Goal: Information Seeking & Learning: Learn about a topic

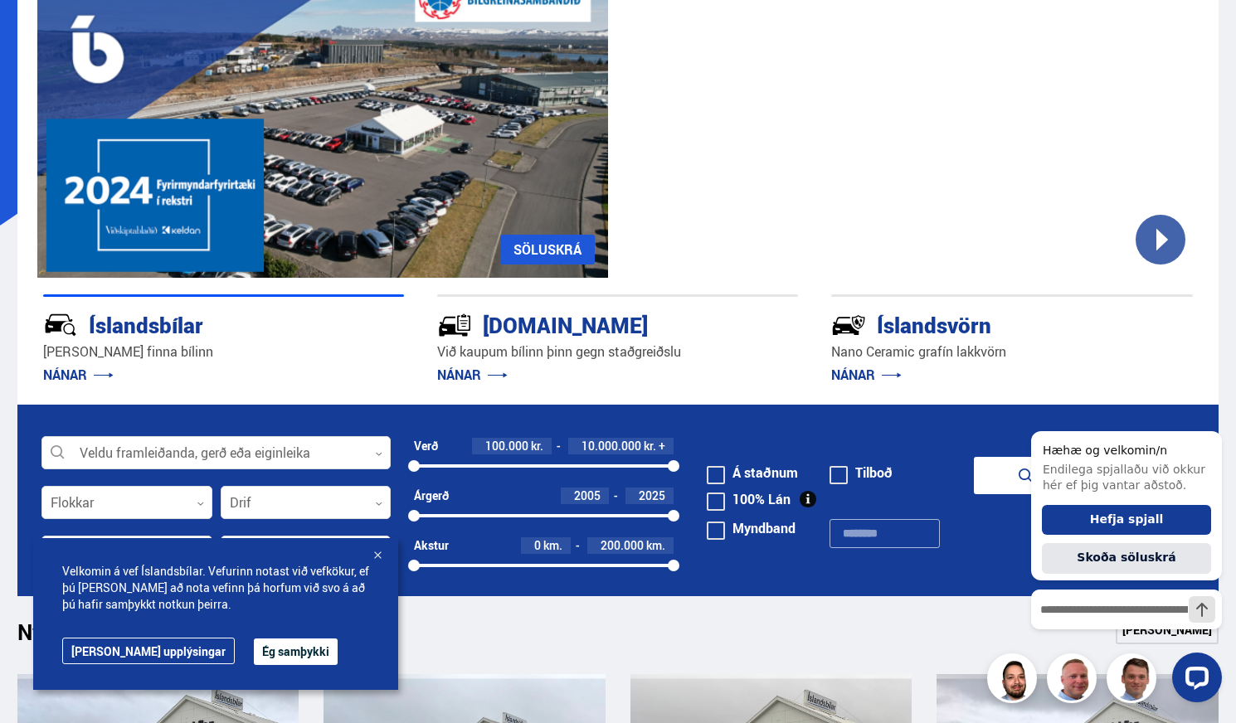
scroll to position [163, 0]
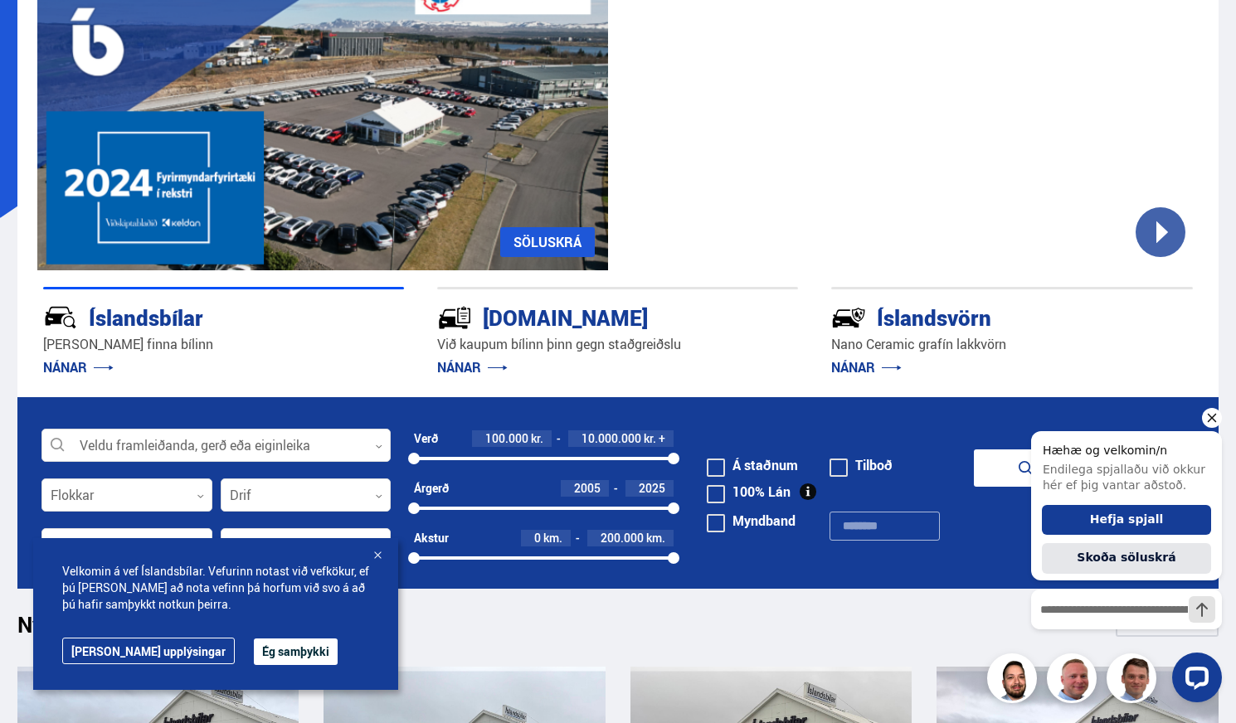
click at [1216, 419] on icon "Hide greeting" at bounding box center [1212, 418] width 20 height 20
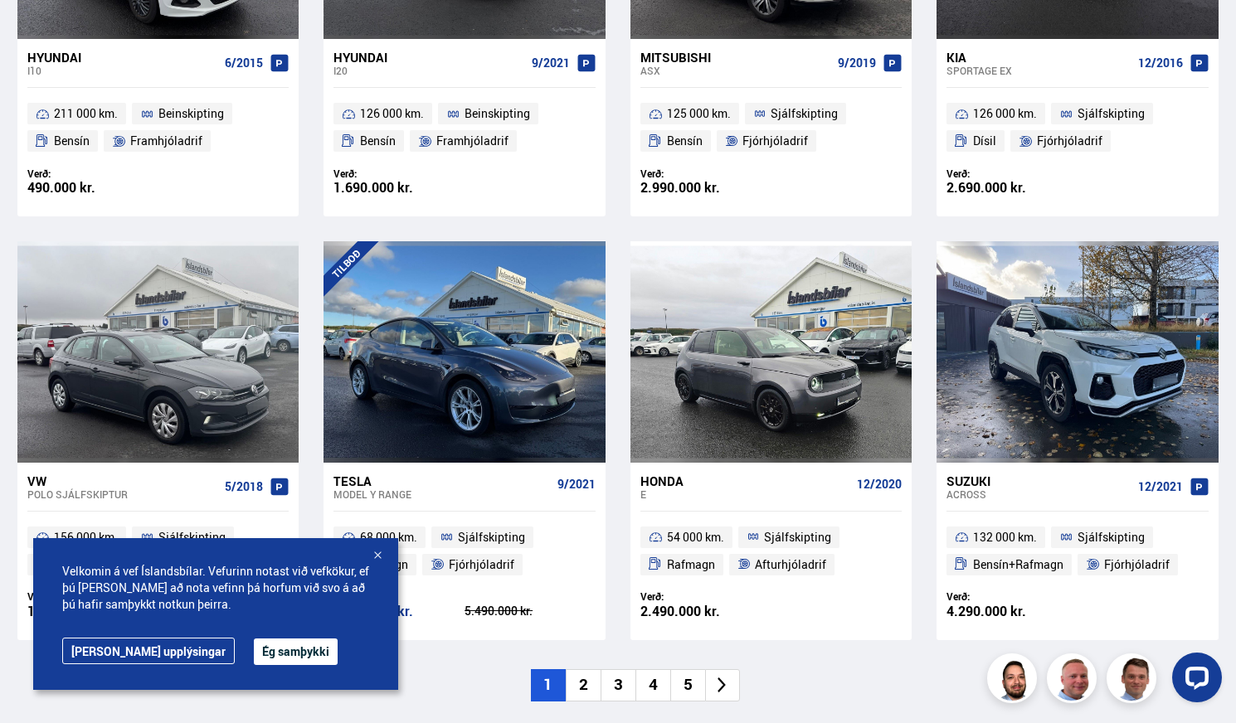
scroll to position [1072, 0]
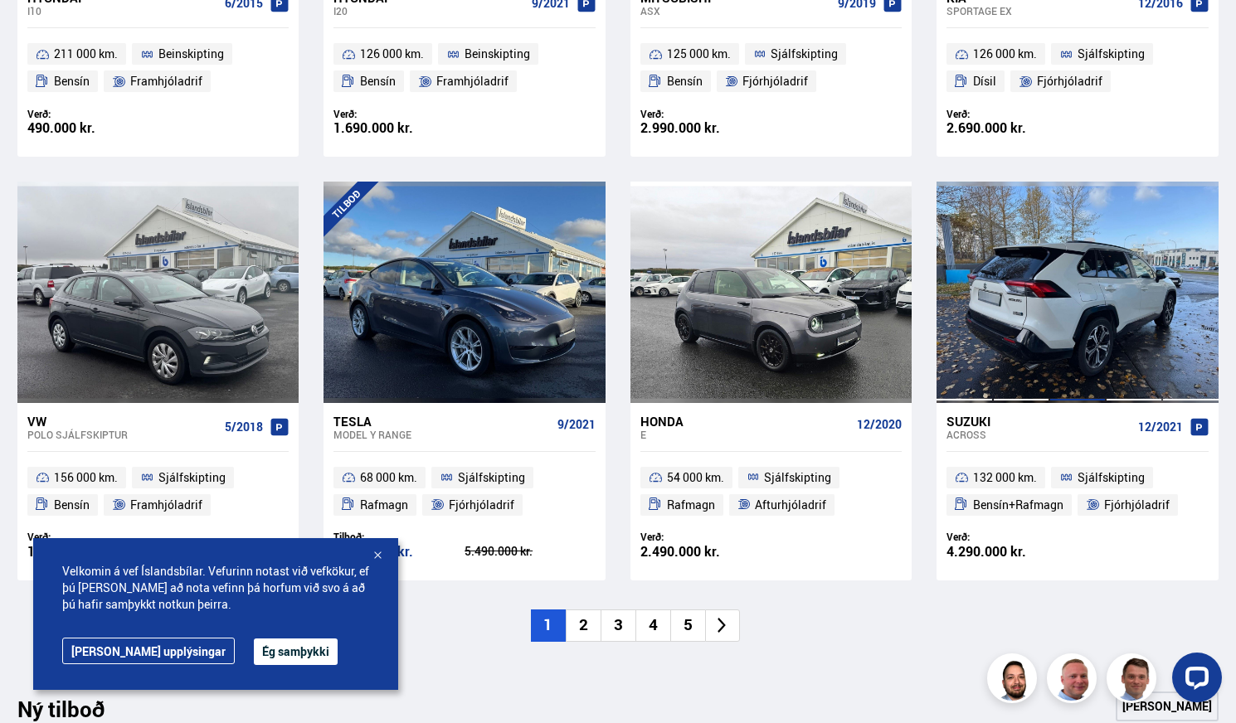
click at [1063, 329] on div at bounding box center [1077, 292] width 56 height 221
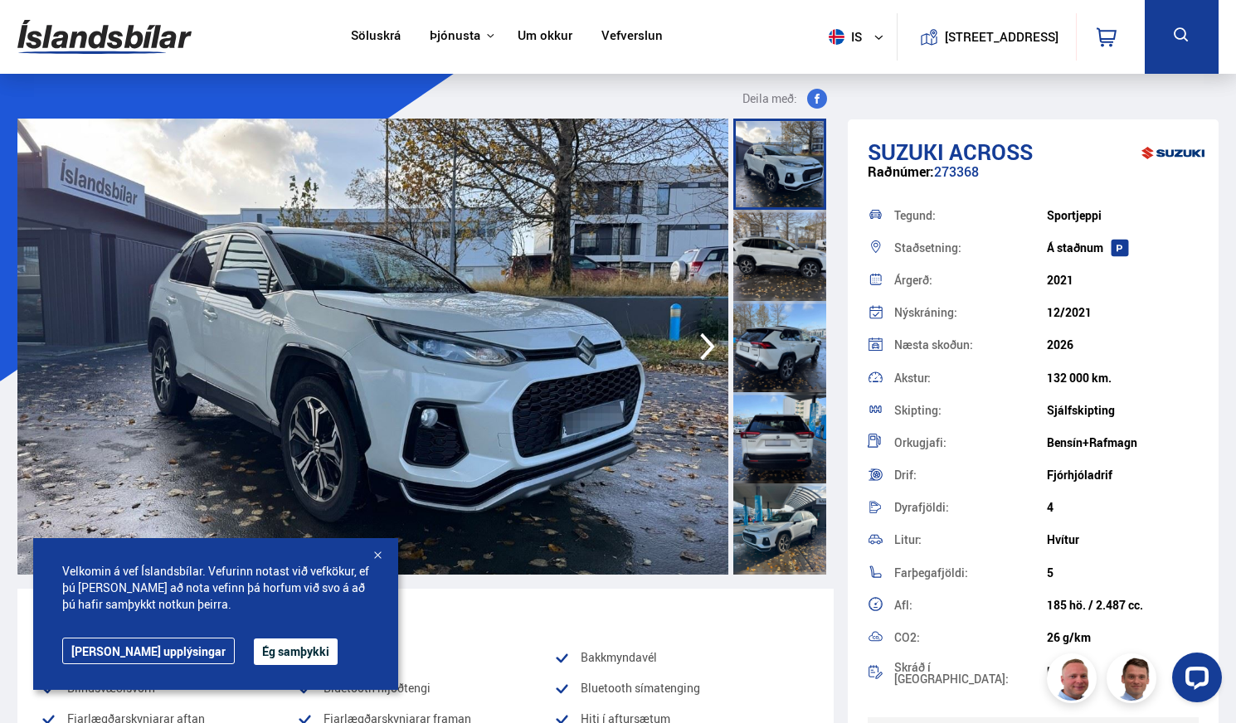
click at [240, 665] on div "Velkomin á vef Íslandsbílar. Vefurinn notast við vefkökur, ef þú [PERSON_NAME] …" at bounding box center [215, 614] width 365 height 152
click at [256, 654] on button "Ég samþykki" at bounding box center [296, 652] width 84 height 27
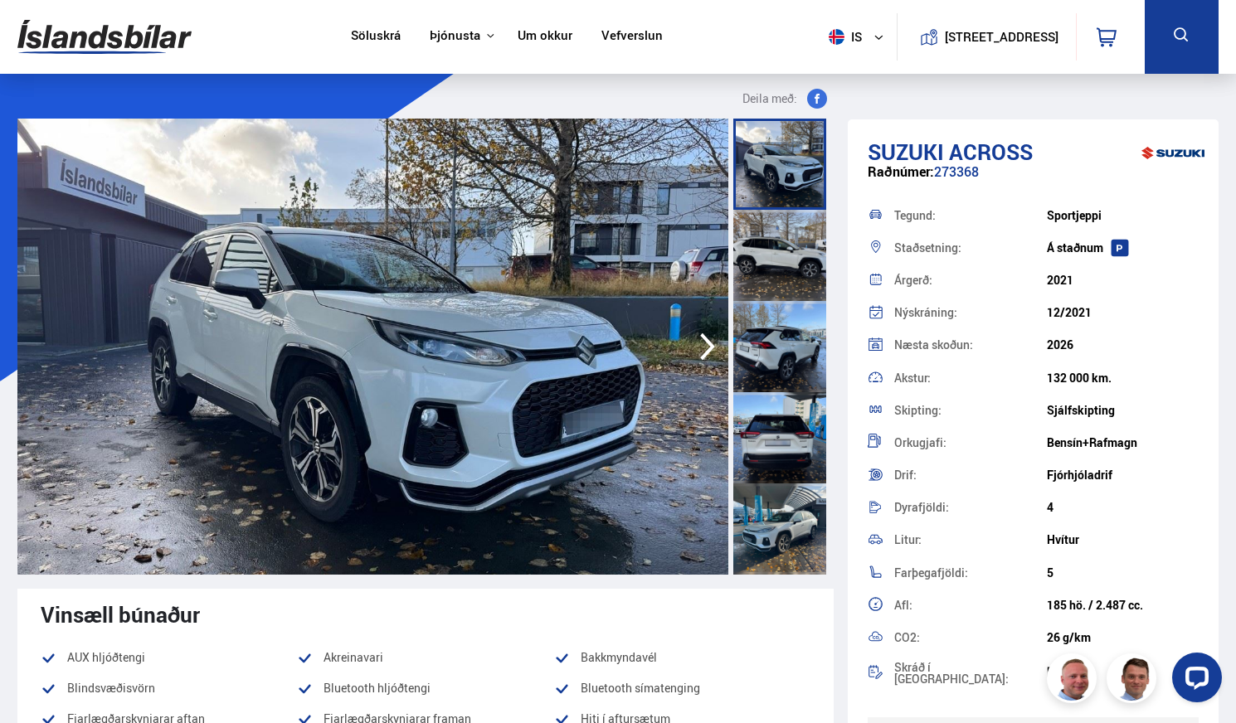
click at [705, 338] on icon "button" at bounding box center [707, 346] width 15 height 27
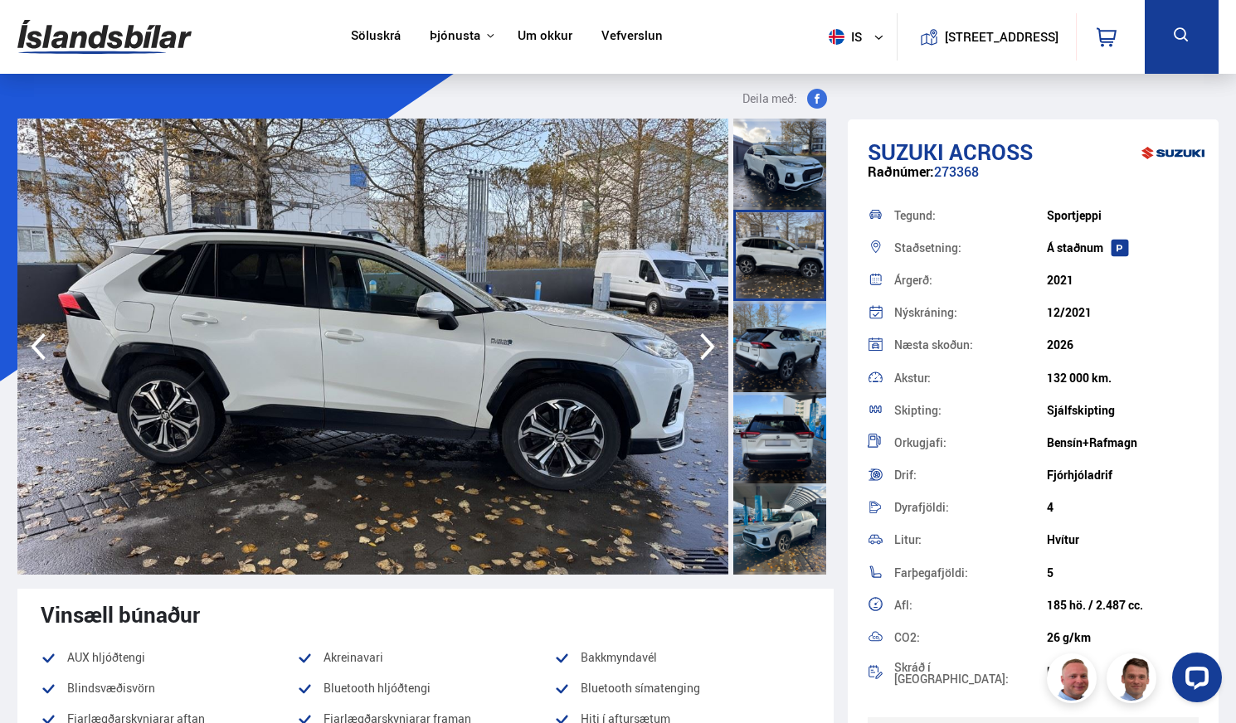
click at [705, 338] on icon "button" at bounding box center [707, 346] width 15 height 27
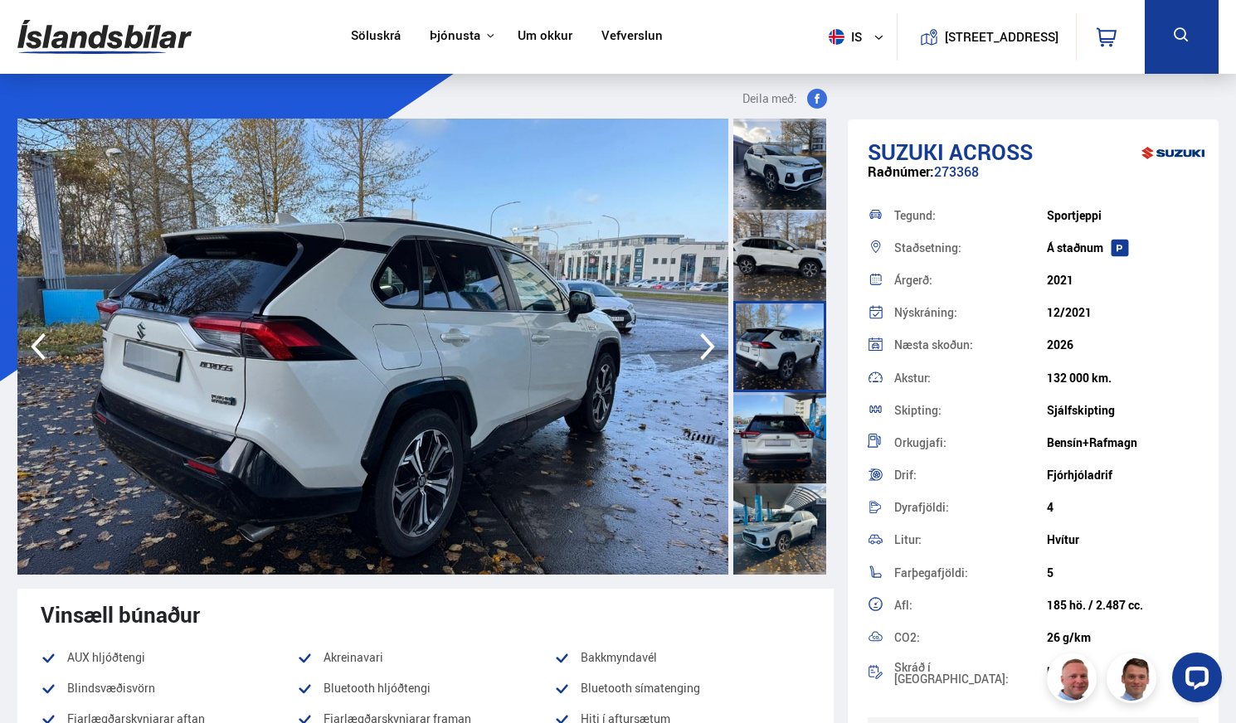
click at [705, 338] on icon "button" at bounding box center [707, 346] width 15 height 27
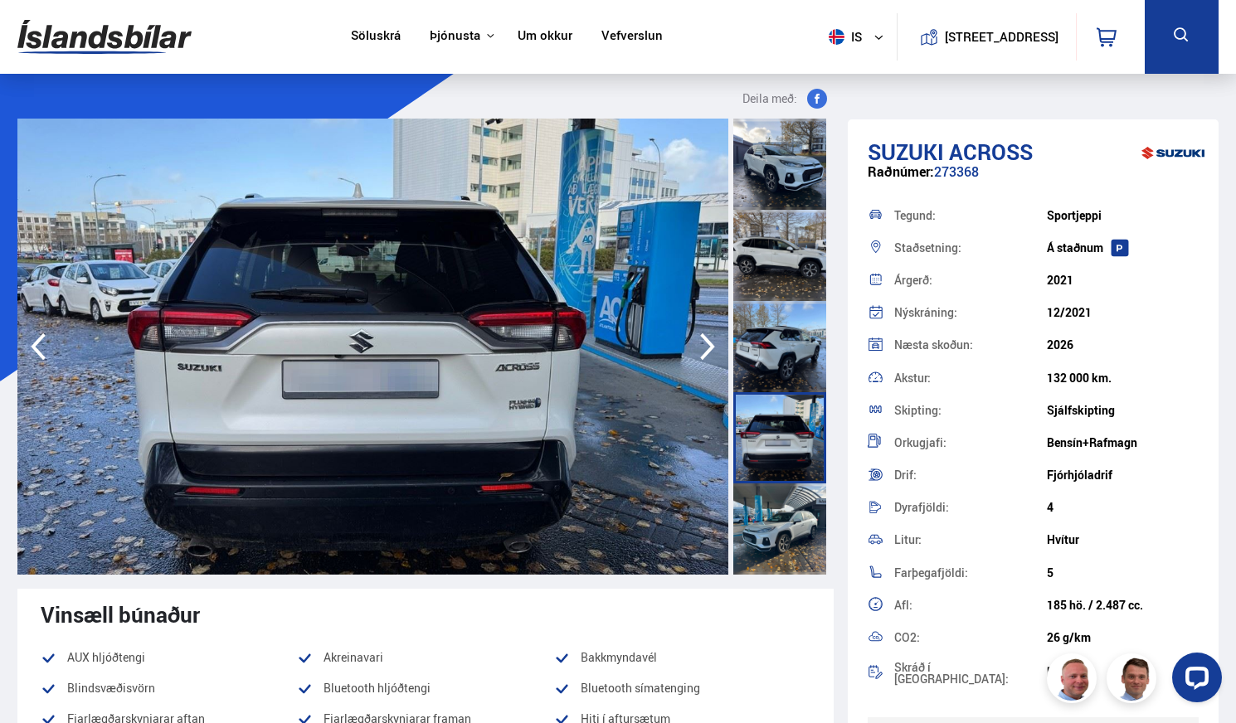
click at [705, 338] on icon "button" at bounding box center [707, 346] width 15 height 27
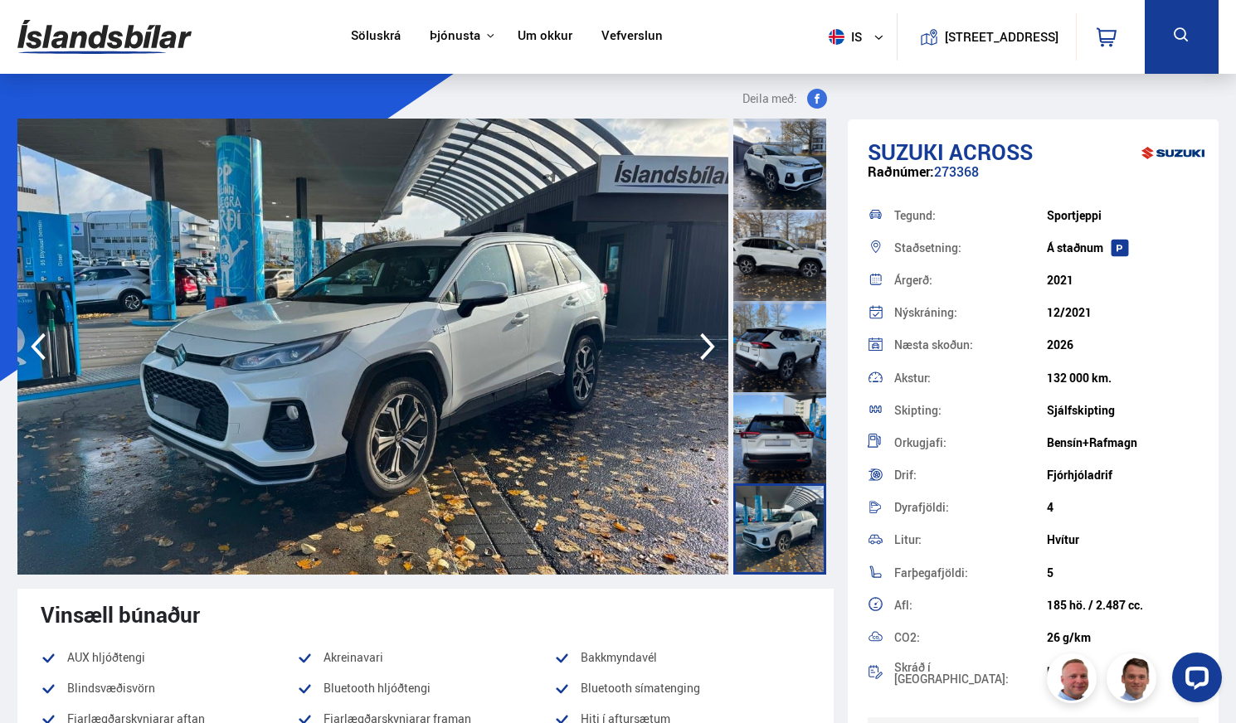
click at [705, 338] on icon "button" at bounding box center [707, 346] width 15 height 27
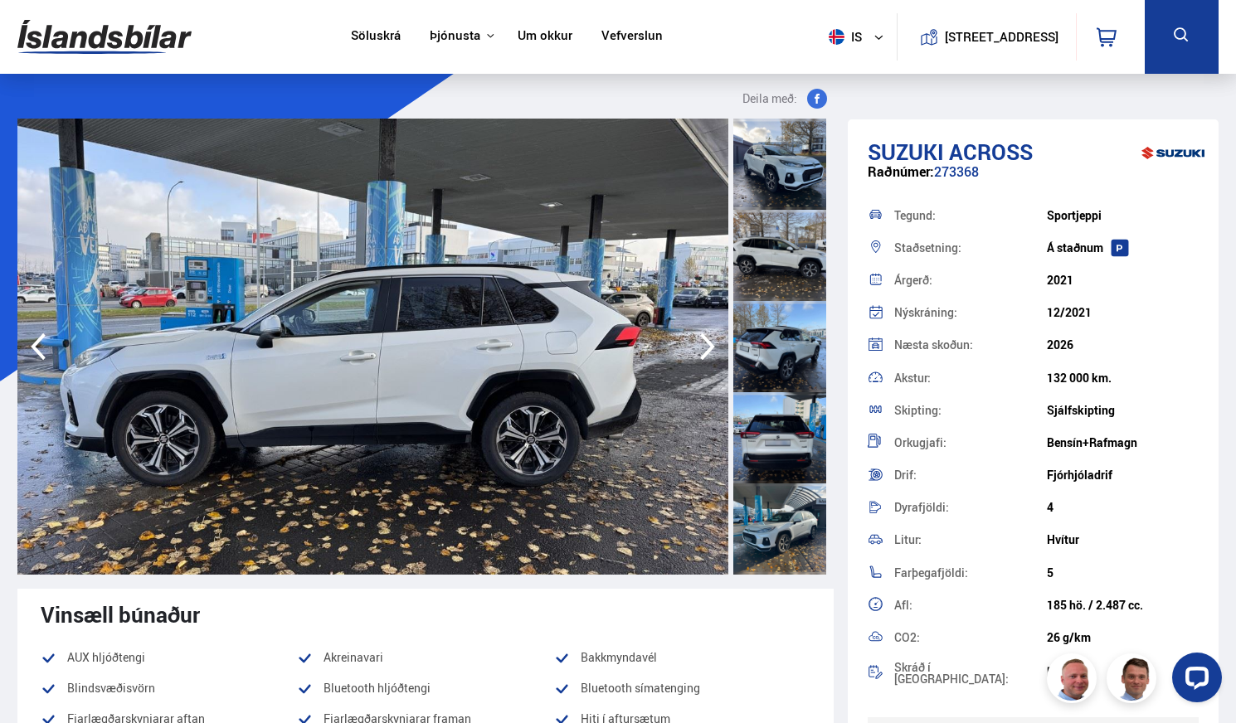
click at [705, 338] on icon "button" at bounding box center [707, 346] width 15 height 27
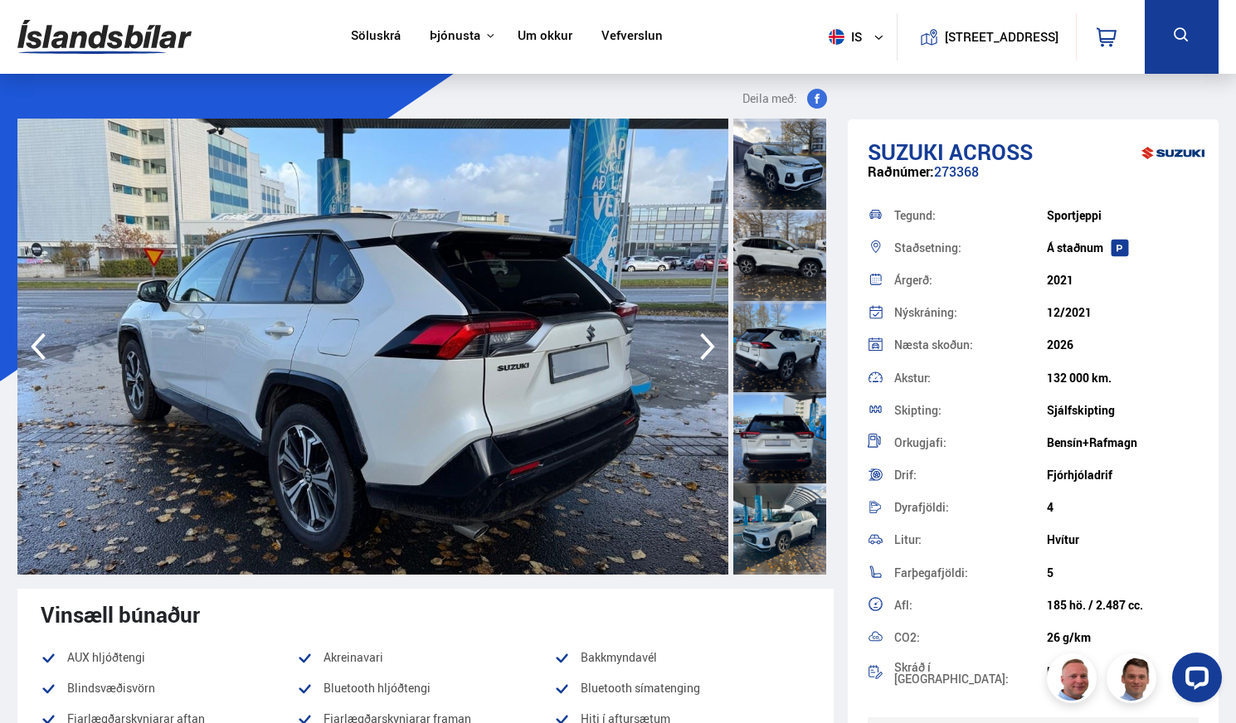
click at [705, 338] on icon "button" at bounding box center [707, 346] width 15 height 27
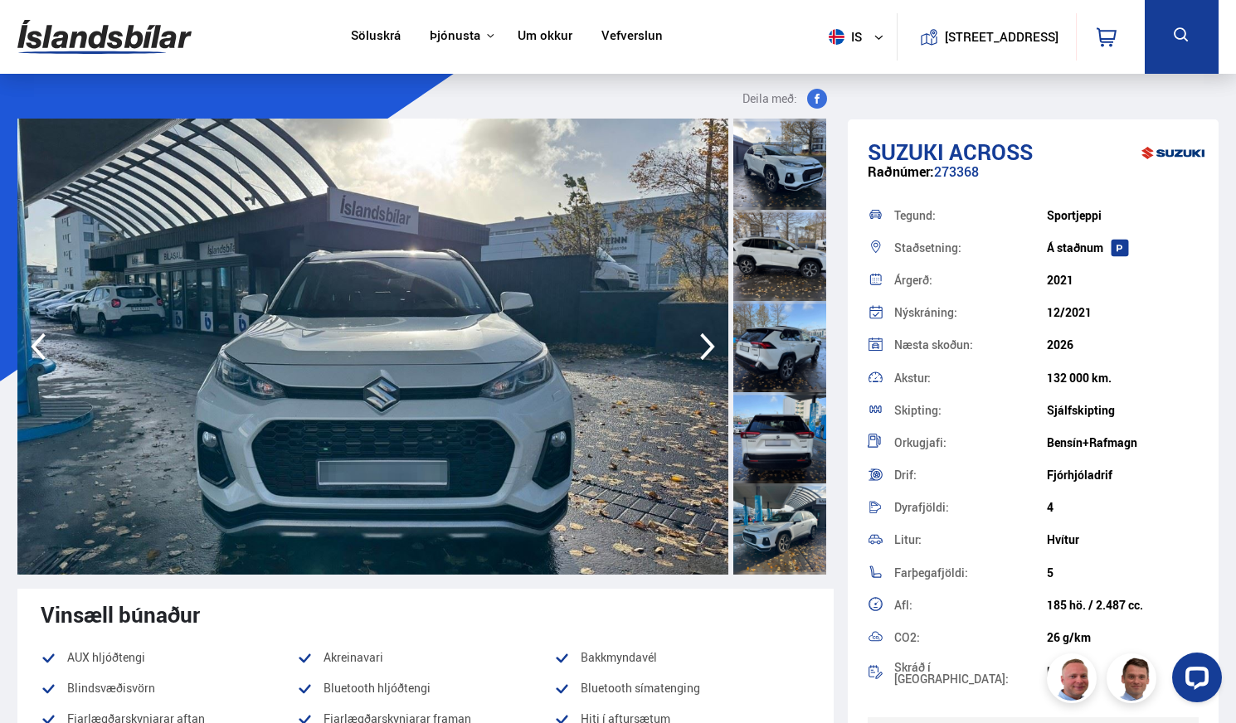
click at [705, 338] on icon "button" at bounding box center [707, 346] width 15 height 27
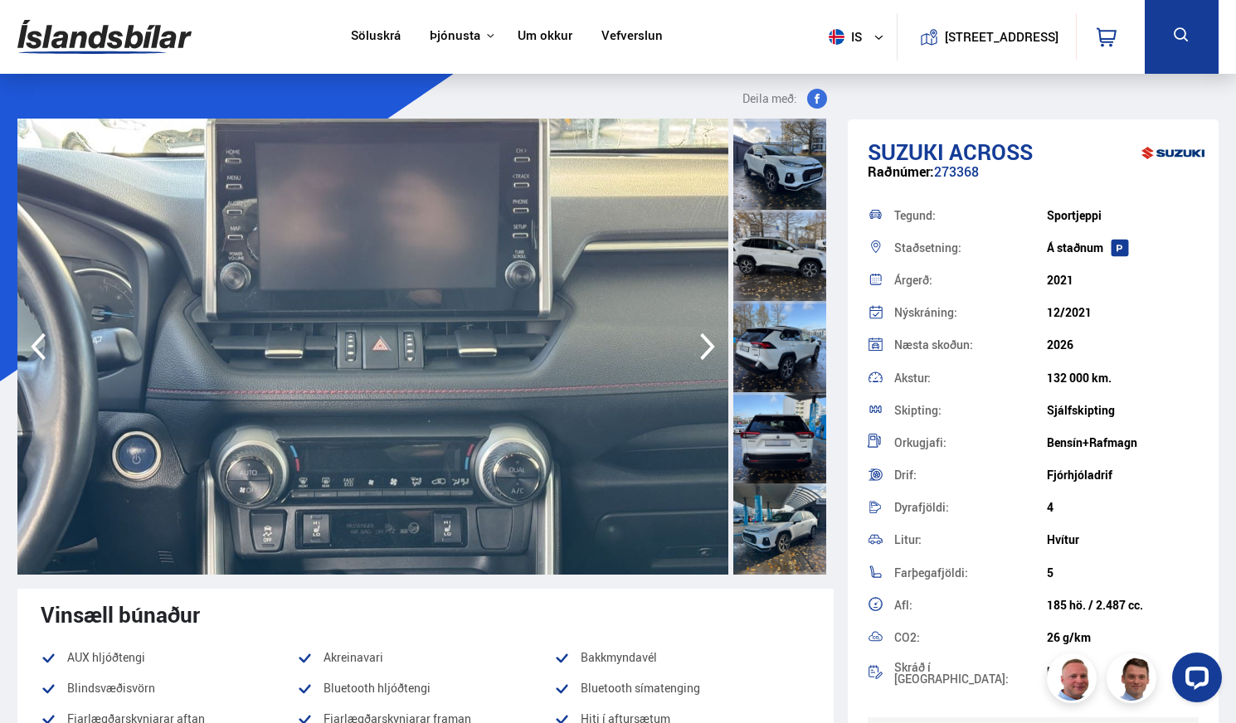
click at [705, 338] on icon "button" at bounding box center [707, 346] width 15 height 27
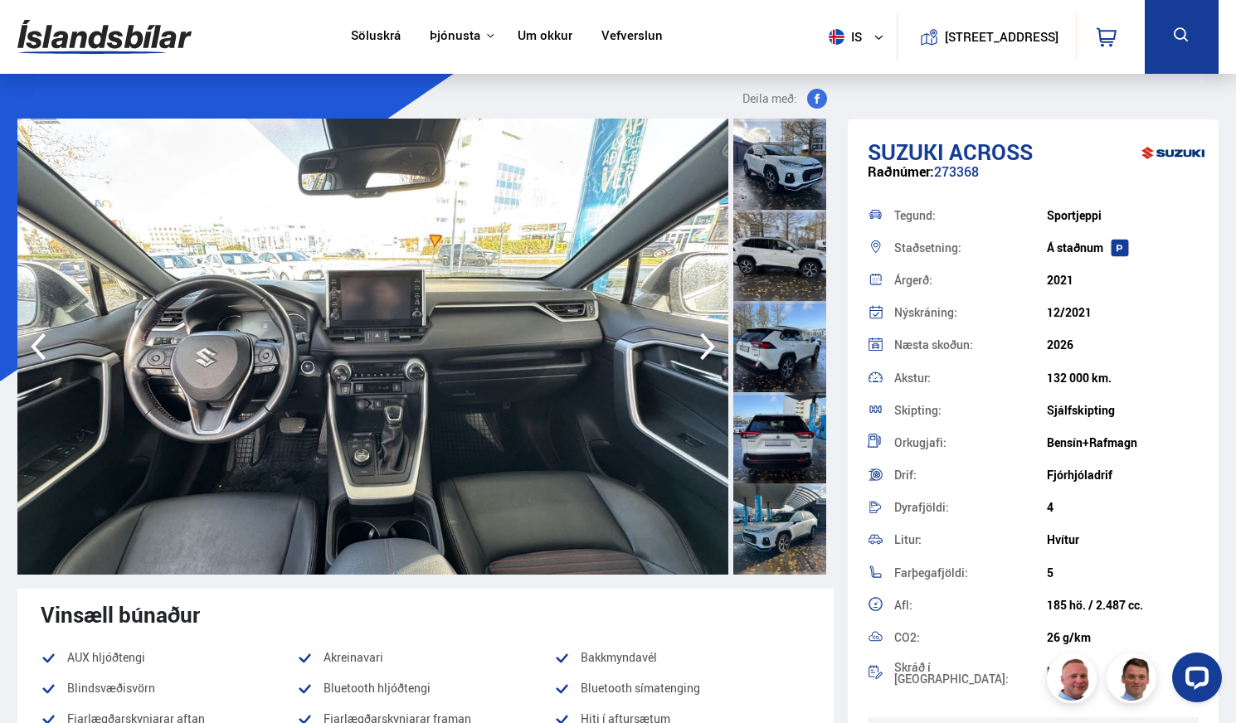
click at [705, 338] on icon "button" at bounding box center [707, 346] width 15 height 27
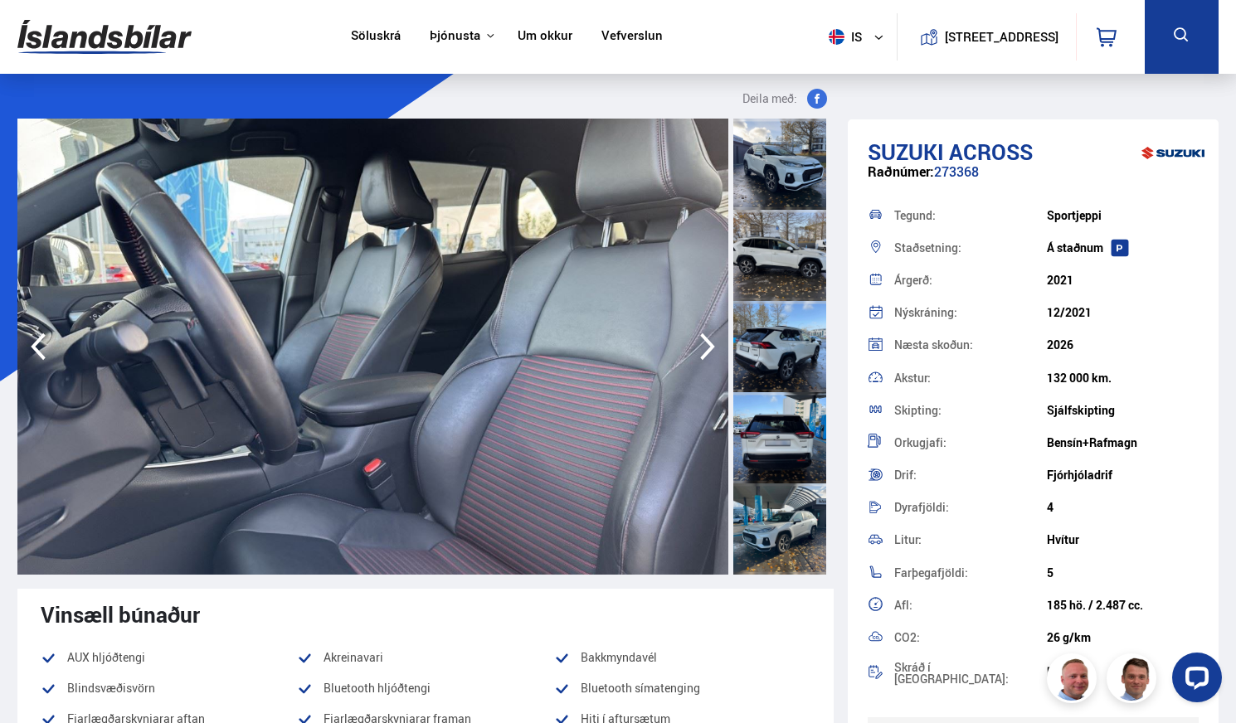
click at [705, 338] on icon "button" at bounding box center [707, 346] width 15 height 27
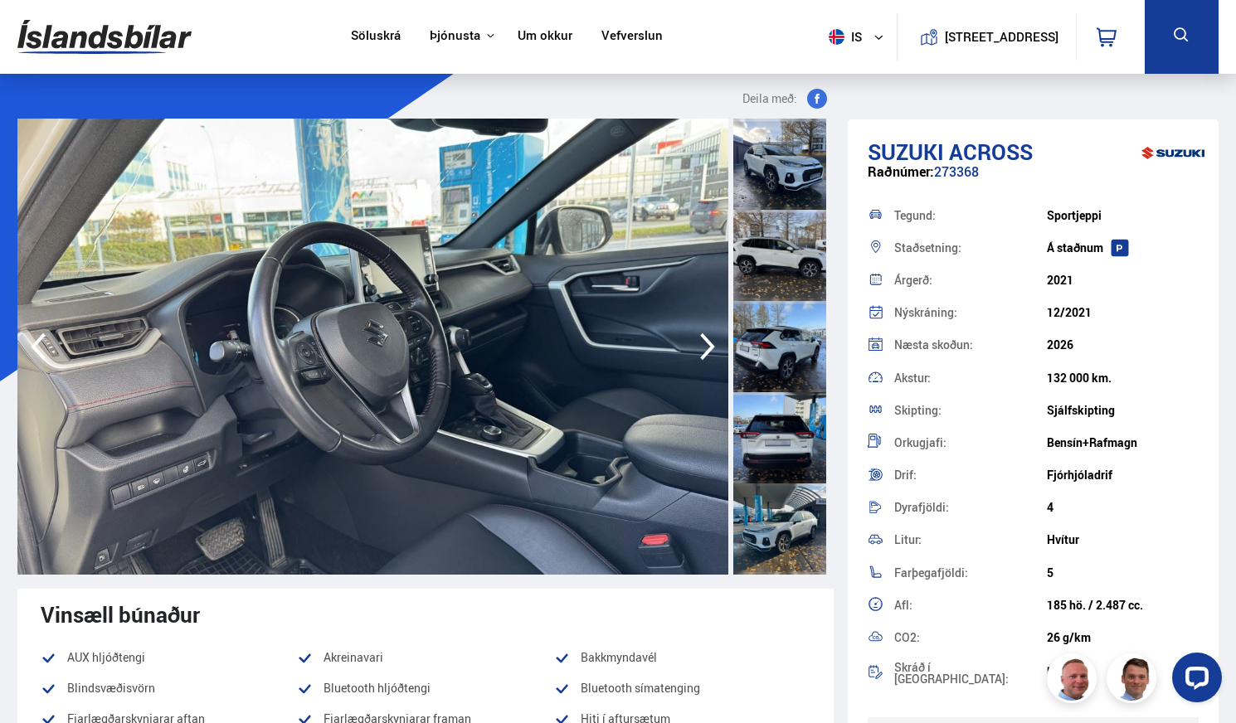
click at [705, 338] on icon "button" at bounding box center [707, 346] width 15 height 27
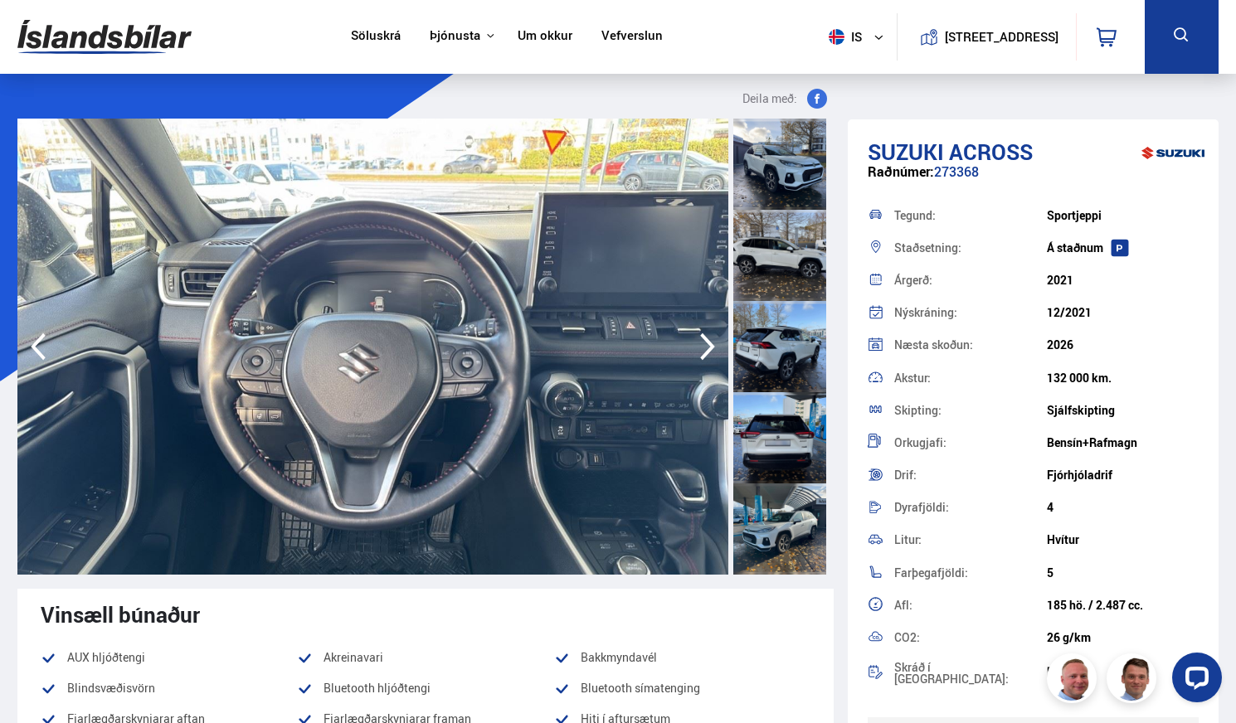
click at [705, 338] on icon "button" at bounding box center [707, 346] width 15 height 27
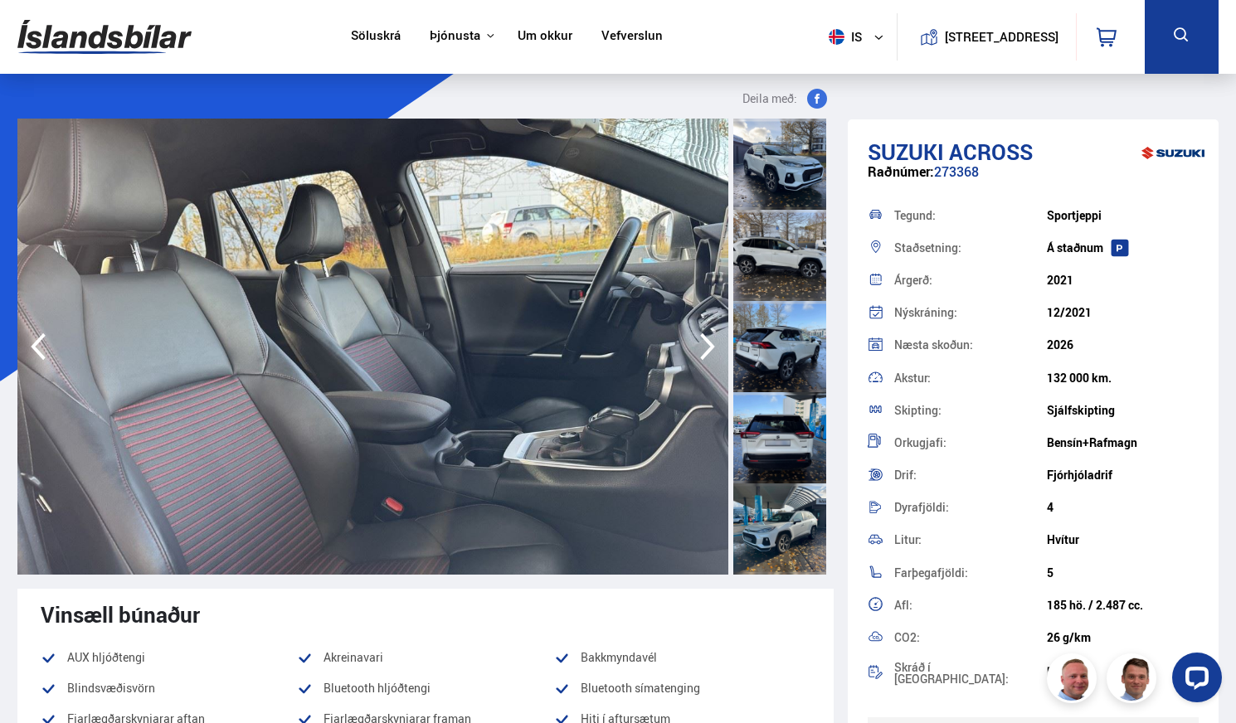
click at [705, 338] on icon "button" at bounding box center [707, 346] width 15 height 27
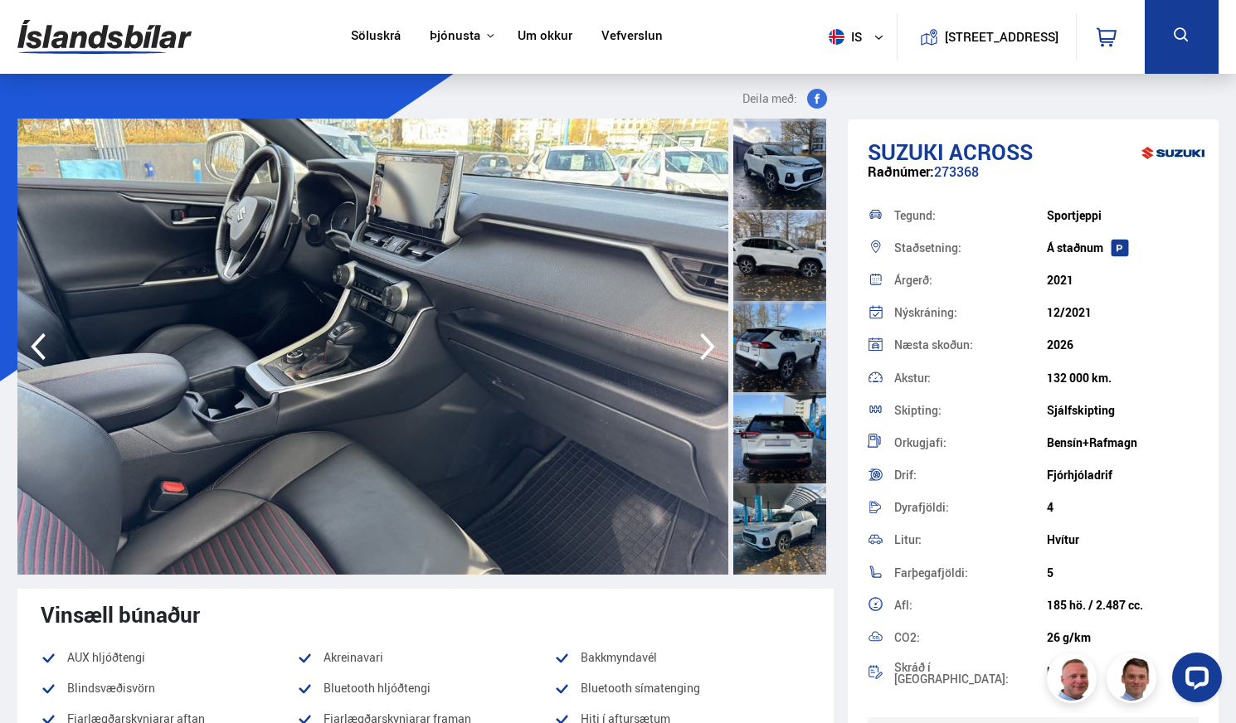
click at [705, 338] on icon "button" at bounding box center [707, 346] width 15 height 27
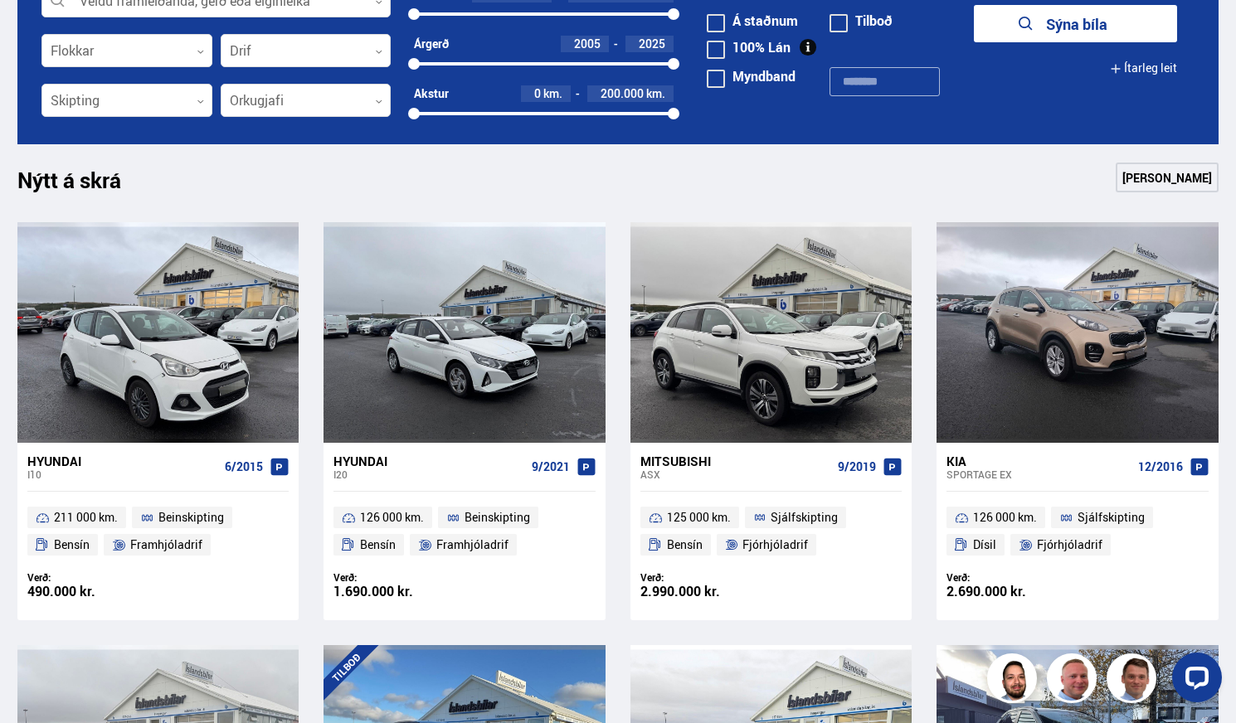
scroll to position [1076, 0]
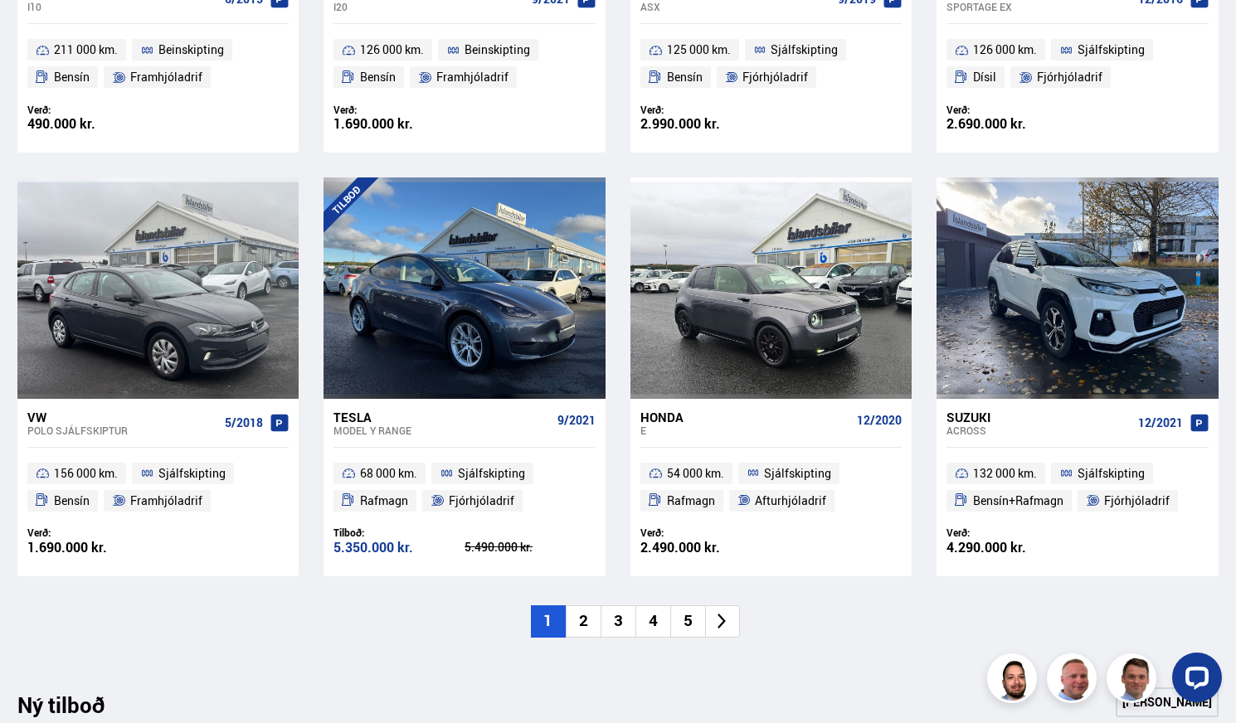
click at [581, 617] on li "2" at bounding box center [583, 622] width 35 height 32
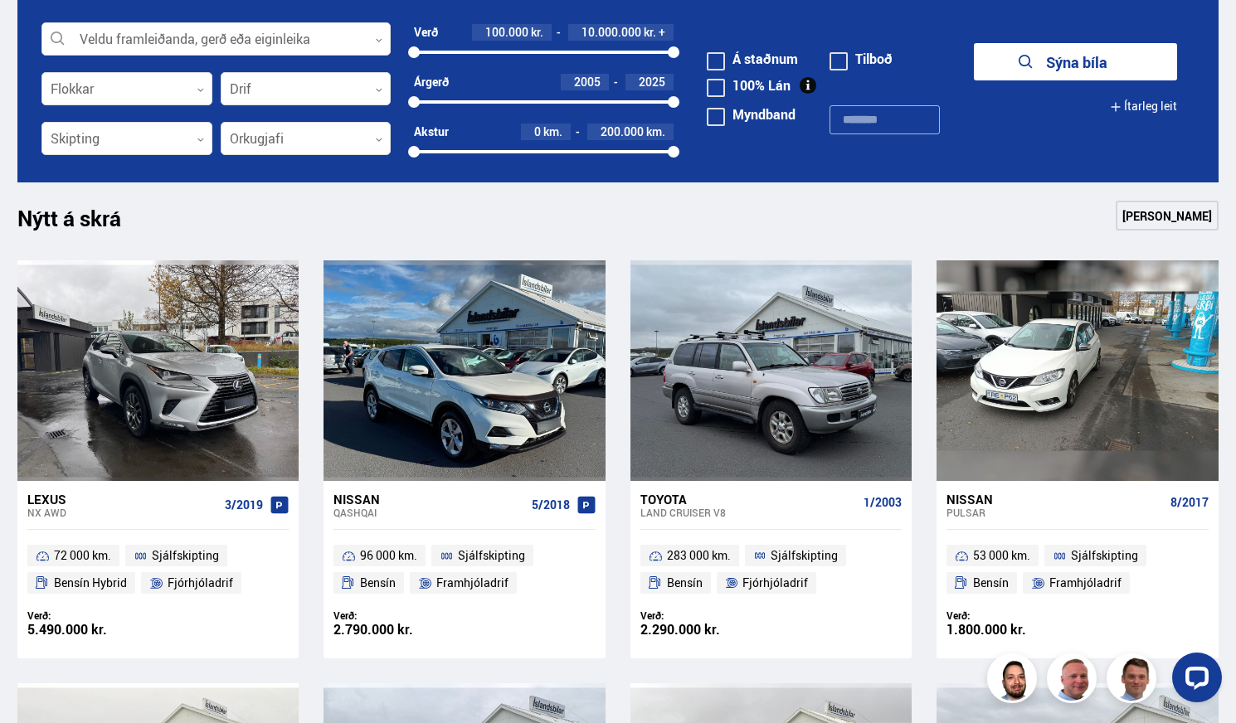
scroll to position [572, 0]
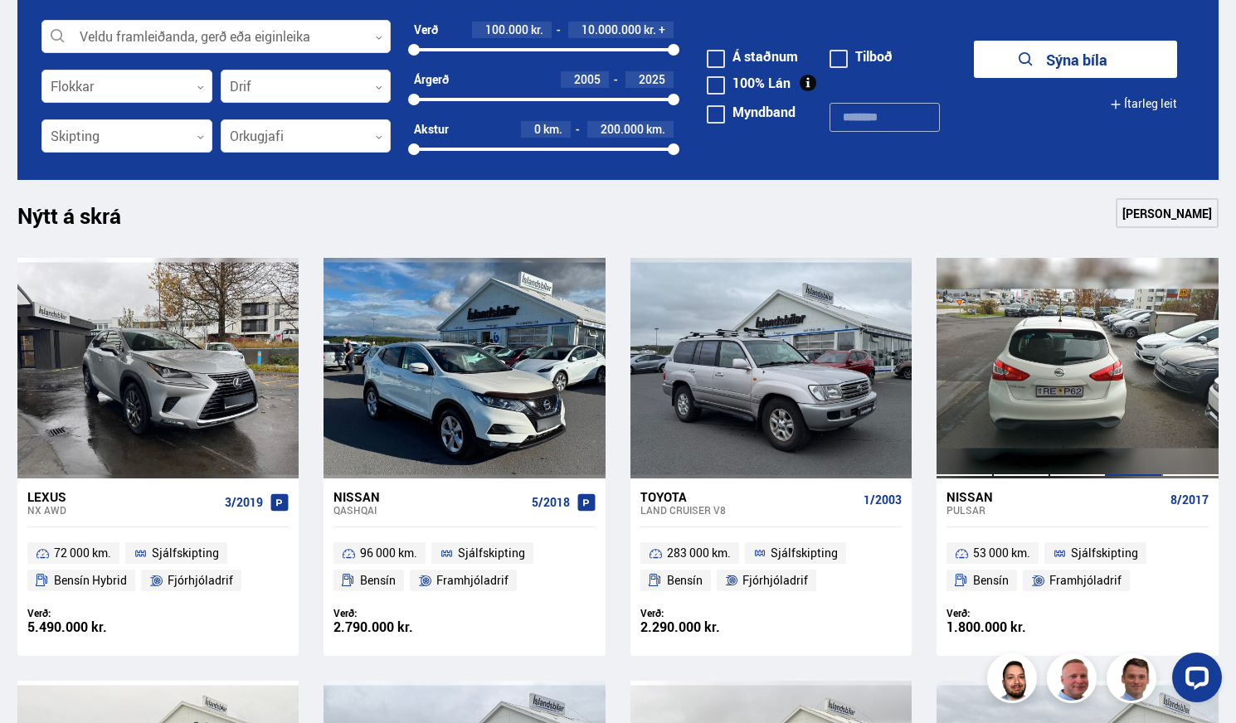
click at [1142, 322] on div at bounding box center [1134, 368] width 56 height 221
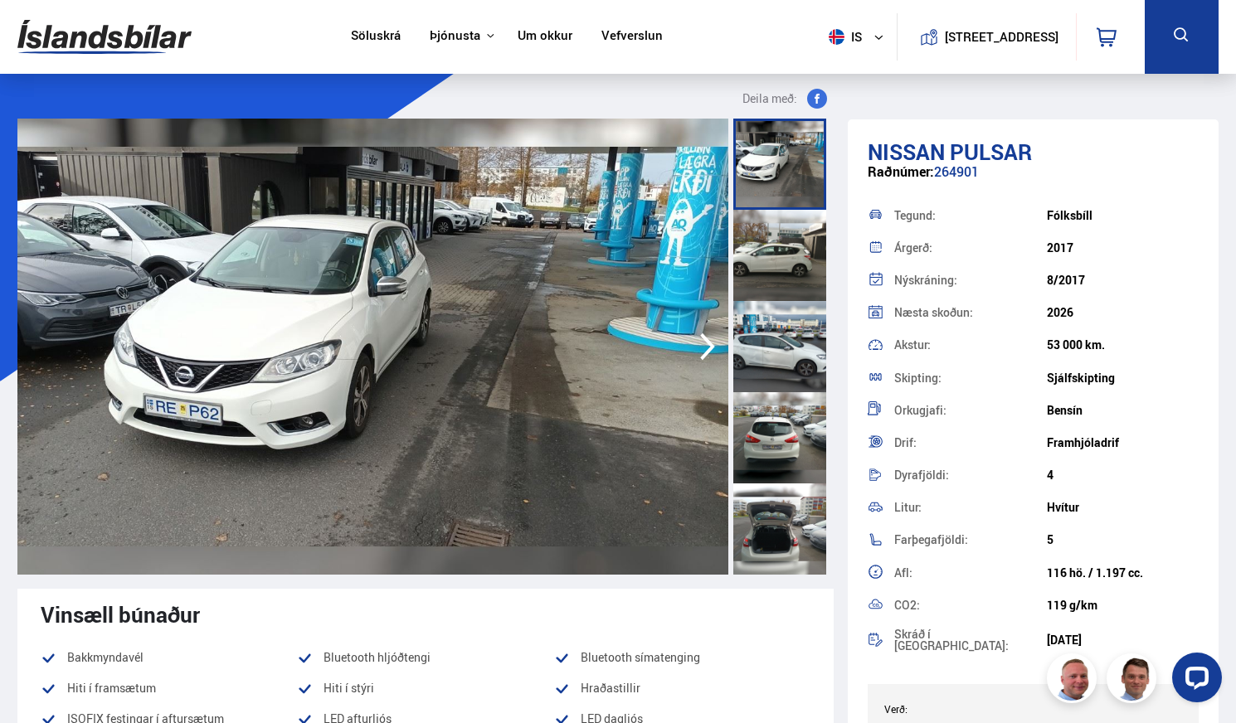
click at [240, 285] on img at bounding box center [372, 347] width 711 height 456
click at [333, 367] on img at bounding box center [372, 347] width 711 height 456
click at [710, 338] on icon "button" at bounding box center [707, 347] width 33 height 40
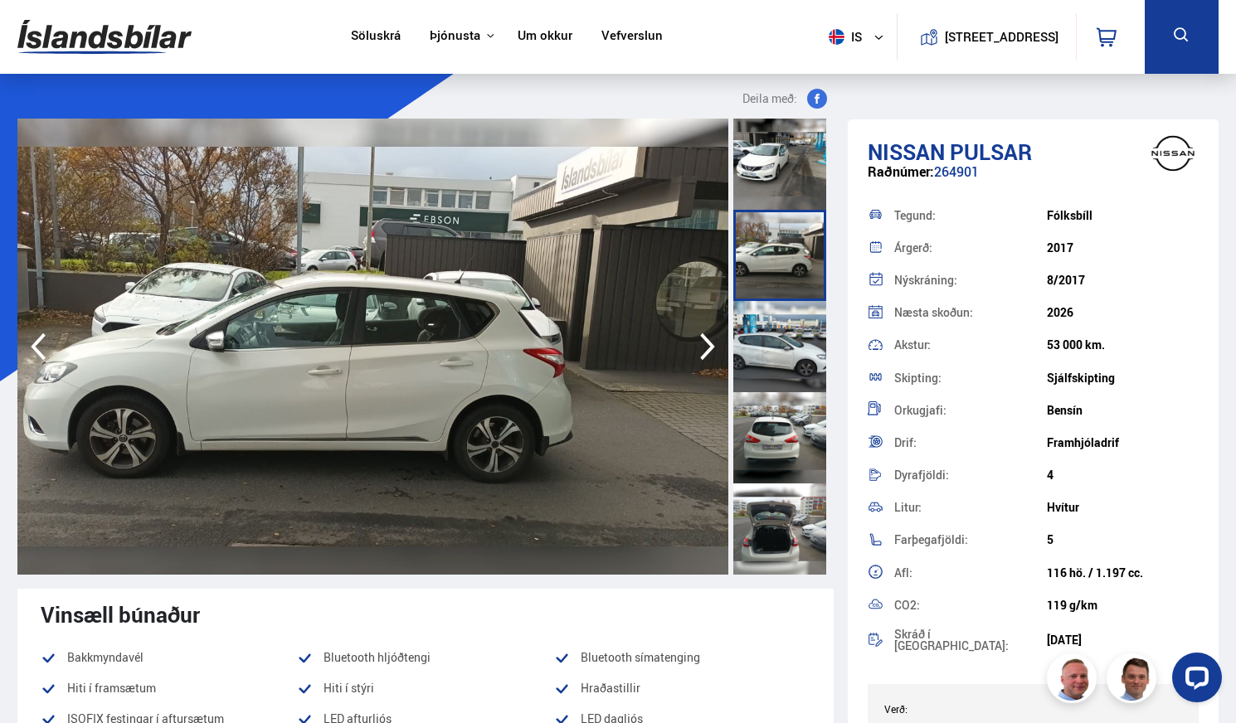
click at [710, 338] on icon "button" at bounding box center [707, 347] width 33 height 40
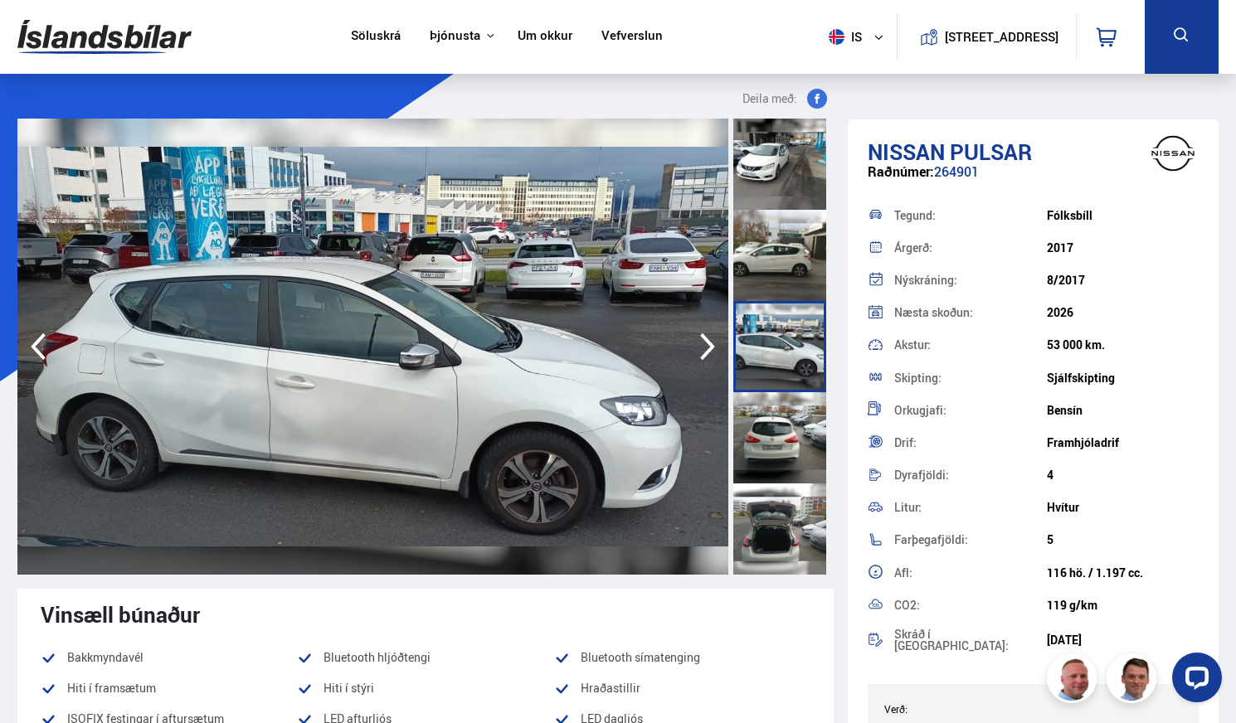
click at [710, 338] on icon "button" at bounding box center [707, 347] width 33 height 40
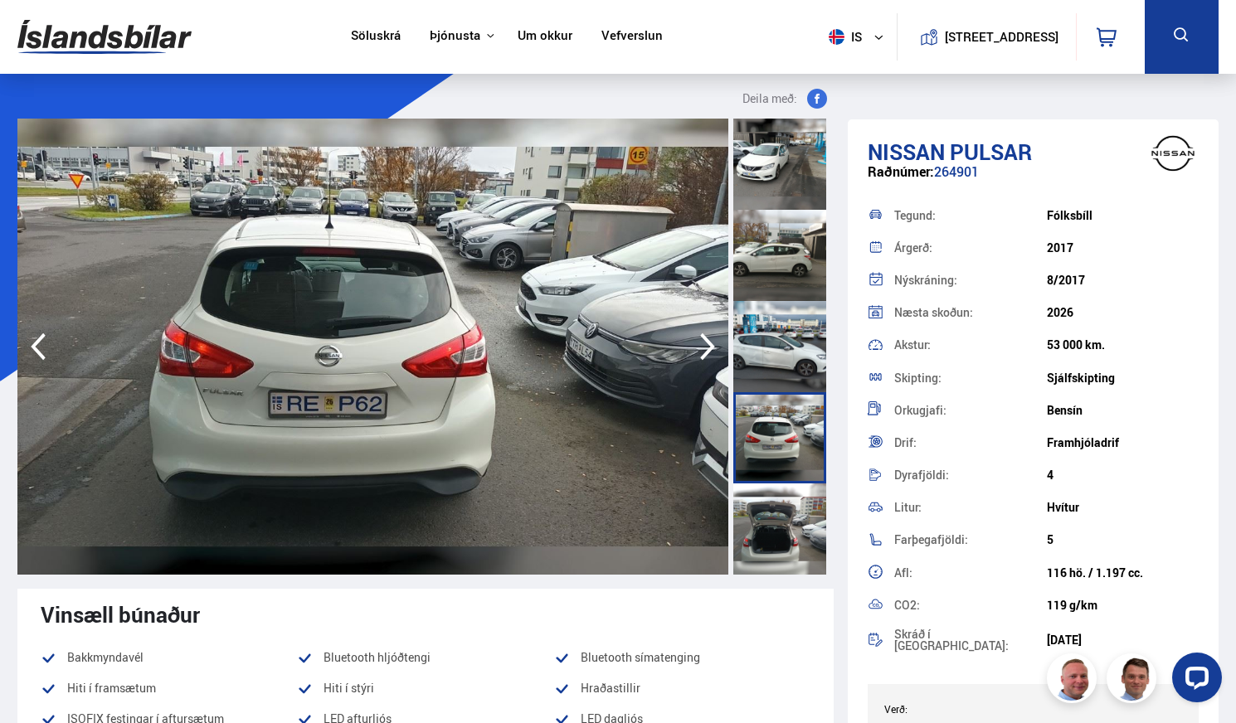
click at [710, 338] on icon "button" at bounding box center [707, 347] width 33 height 40
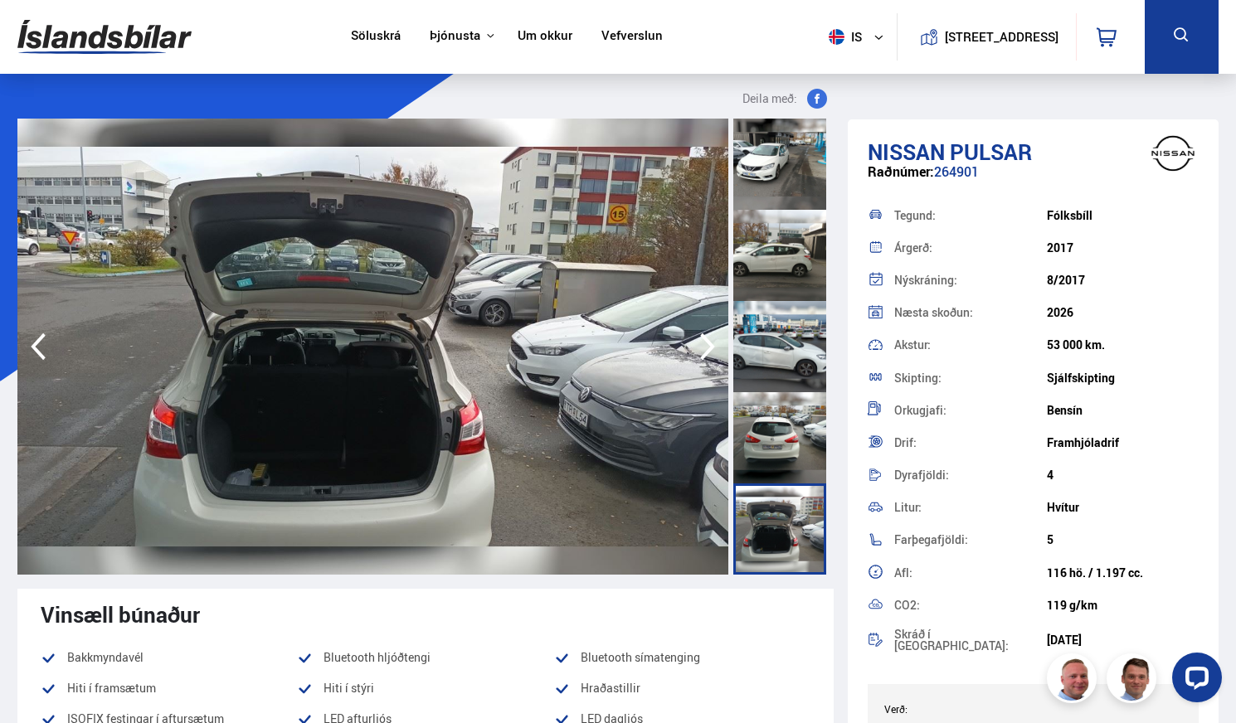
click at [710, 338] on icon "button" at bounding box center [707, 347] width 33 height 40
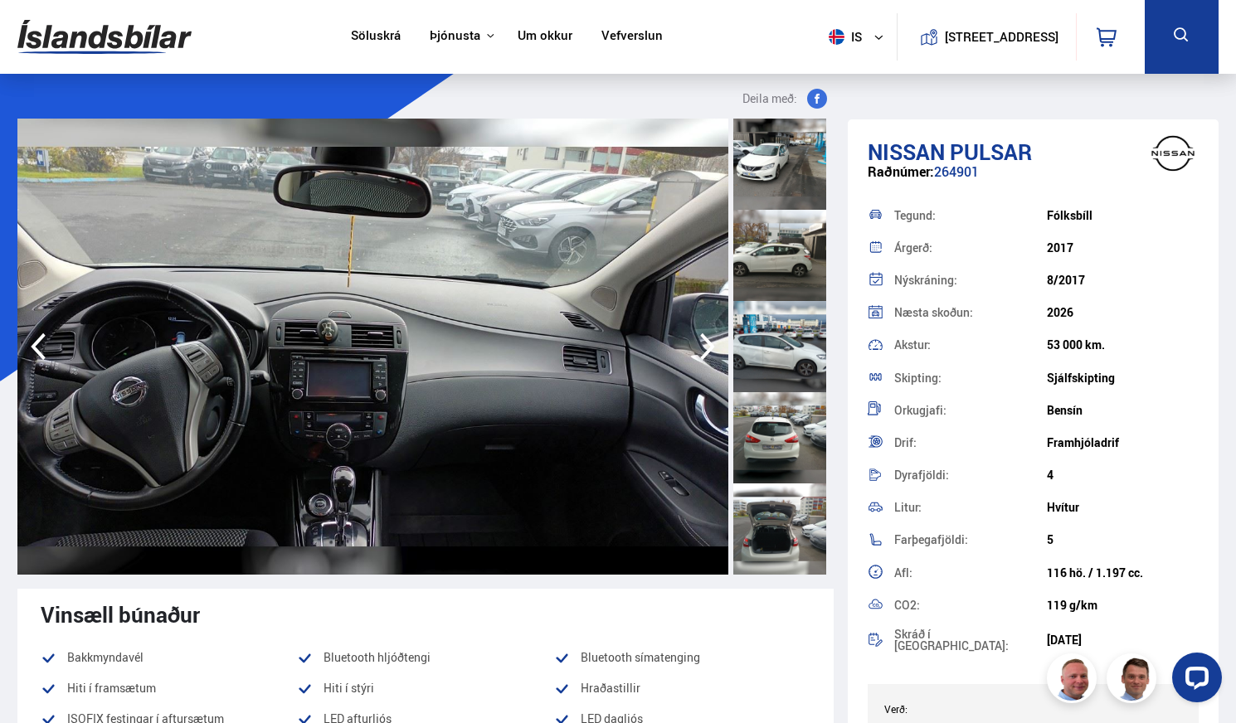
click at [710, 338] on icon "button" at bounding box center [707, 347] width 33 height 40
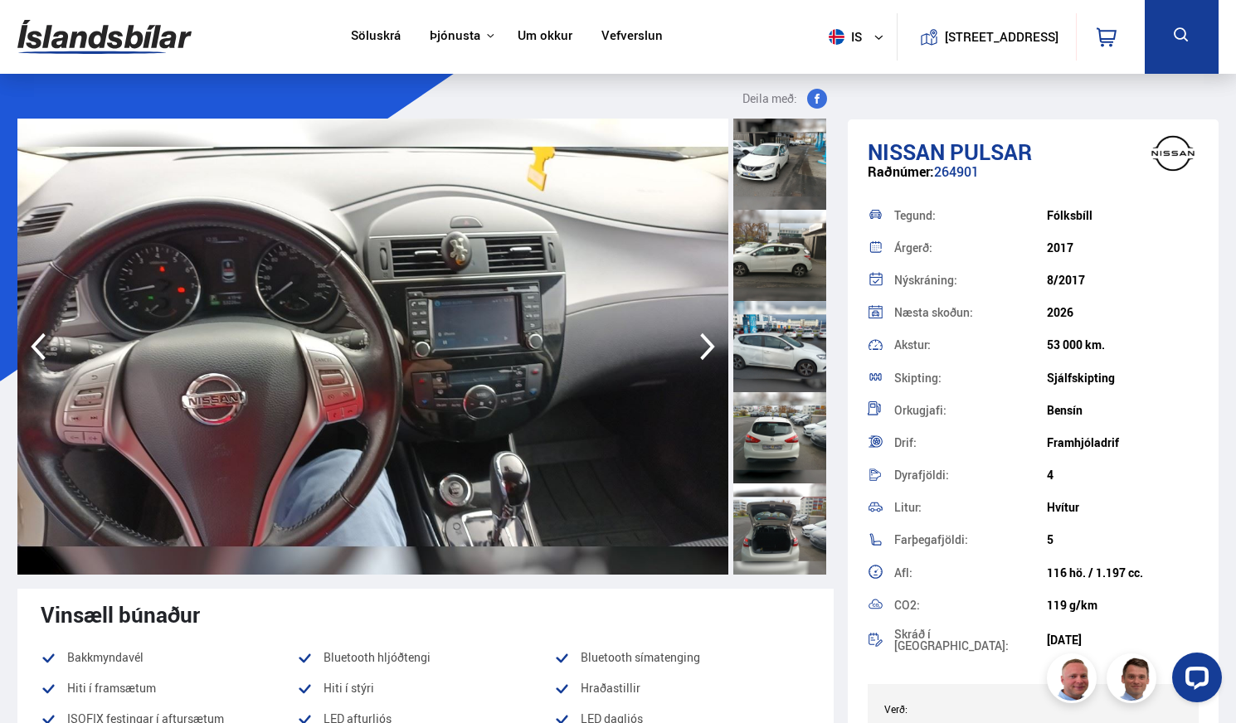
click at [710, 338] on icon "button" at bounding box center [707, 347] width 33 height 40
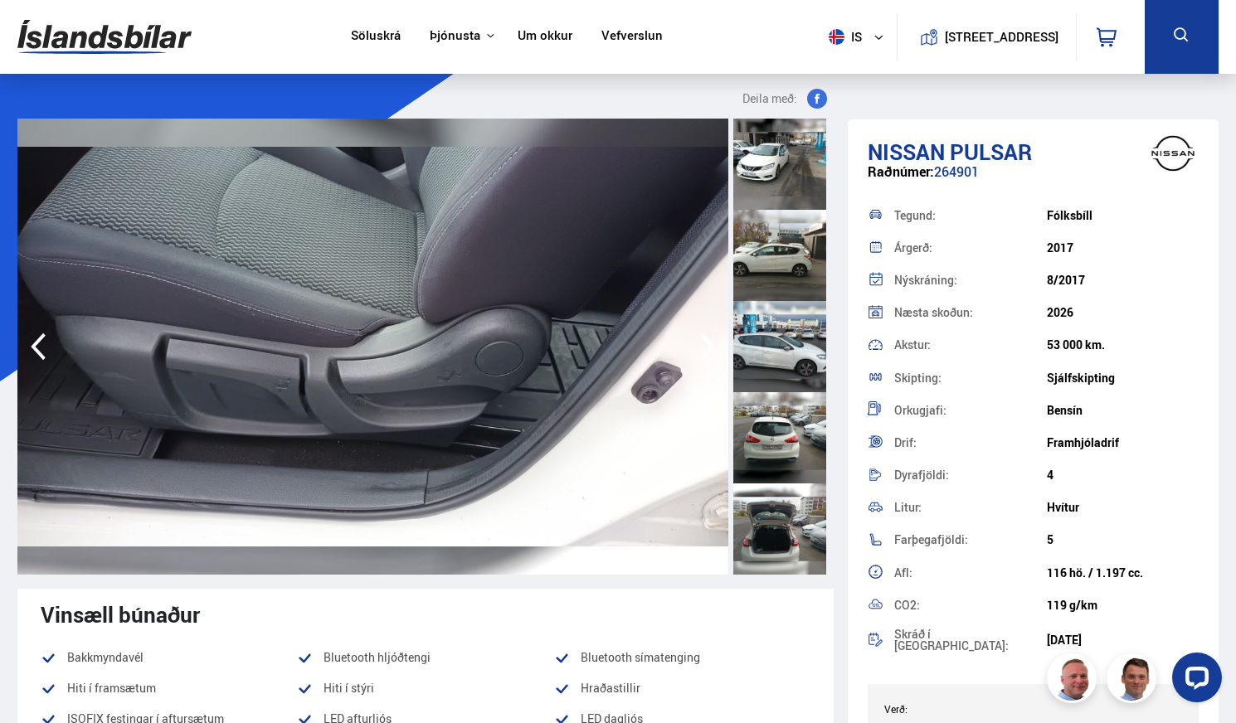
click at [710, 338] on icon "button" at bounding box center [707, 347] width 33 height 40
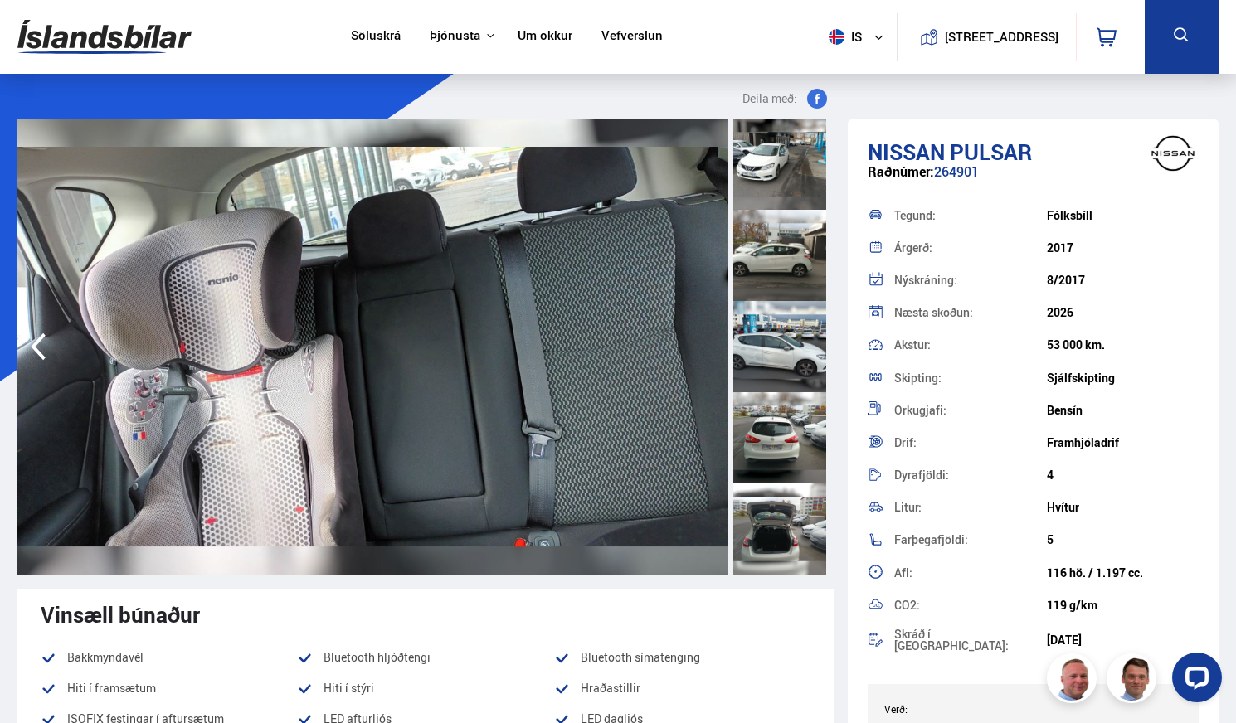
click at [710, 338] on img at bounding box center [372, 347] width 711 height 456
